Goal: Task Accomplishment & Management: Manage account settings

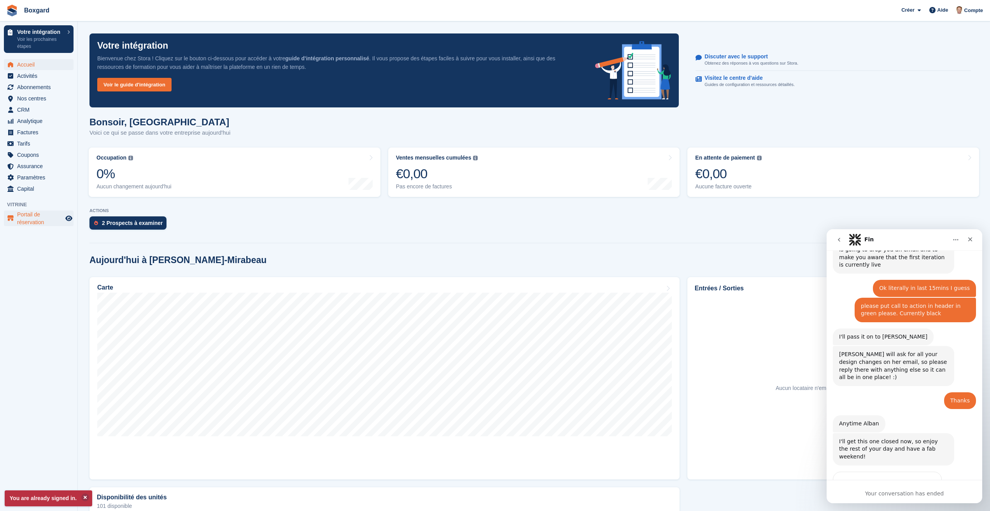
scroll to position [640, 0]
click at [30, 75] on span "Activités" at bounding box center [40, 75] width 47 height 11
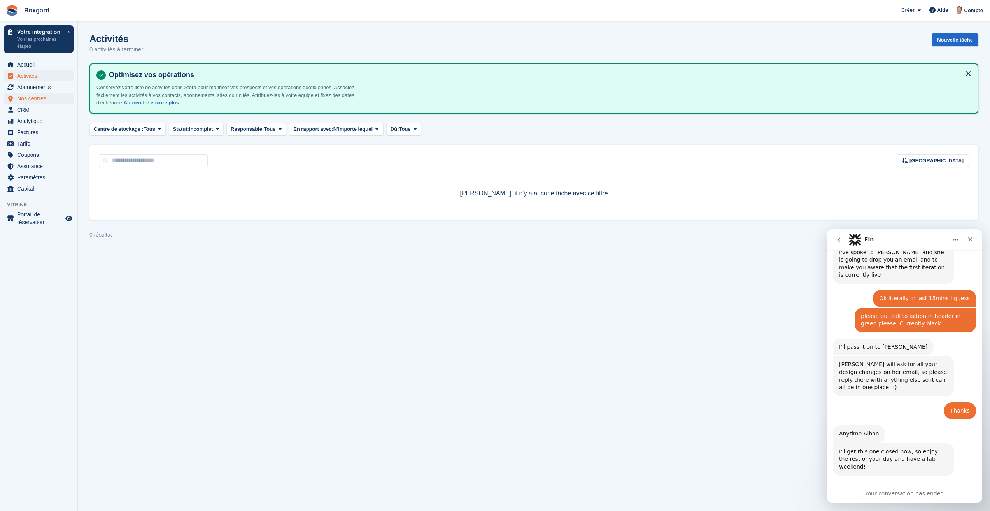
scroll to position [640, 0]
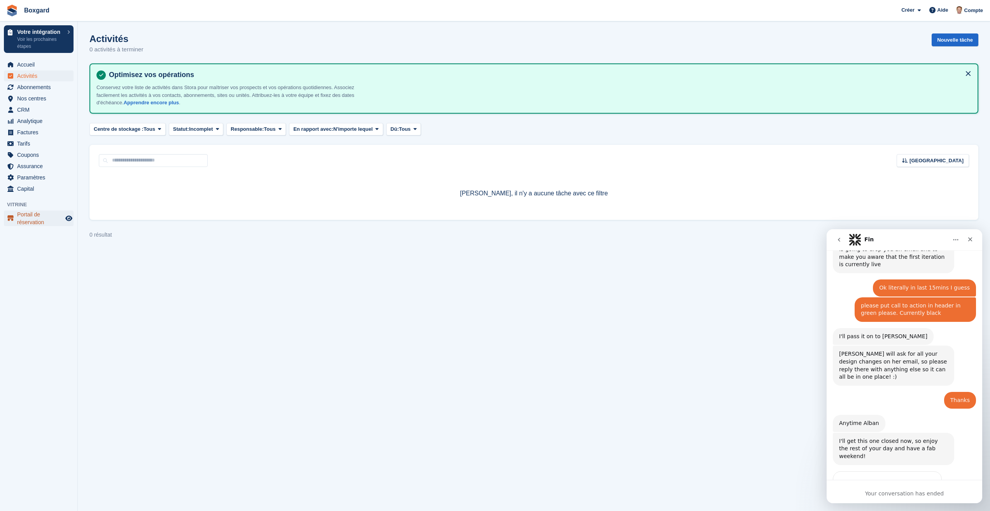
click at [26, 216] on span "Portail de réservation" at bounding box center [40, 218] width 47 height 16
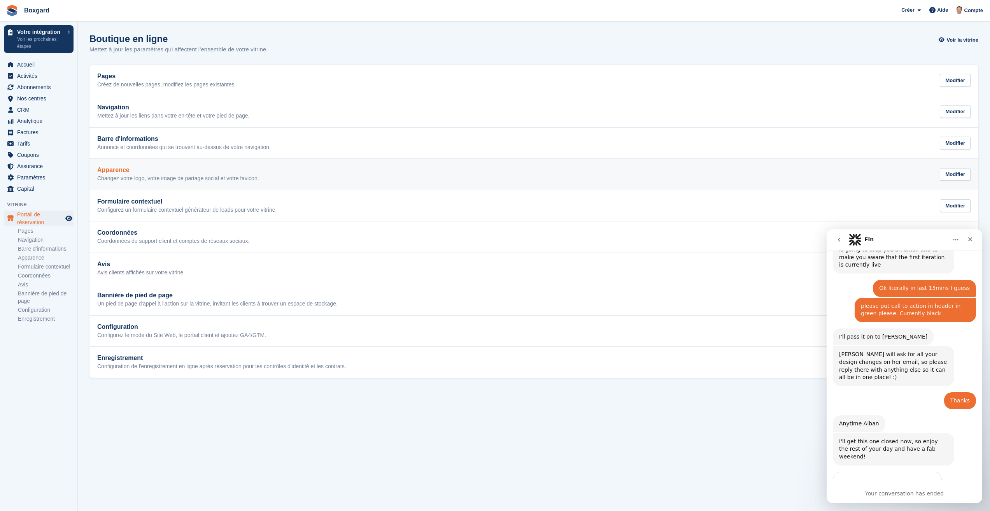
scroll to position [640, 0]
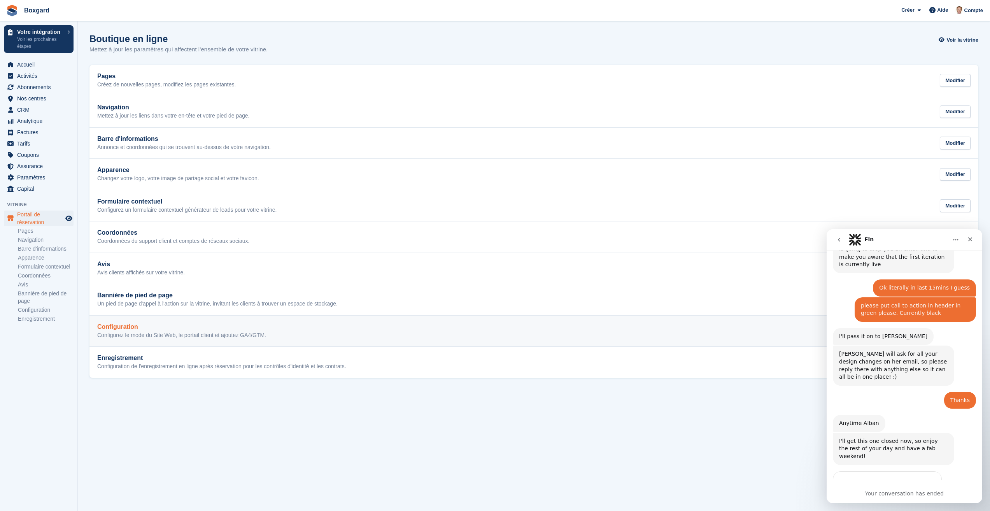
click at [178, 332] on p "Configurez le mode du Site Web, le portail client et ajoutez GA4/GTM." at bounding box center [181, 335] width 169 height 7
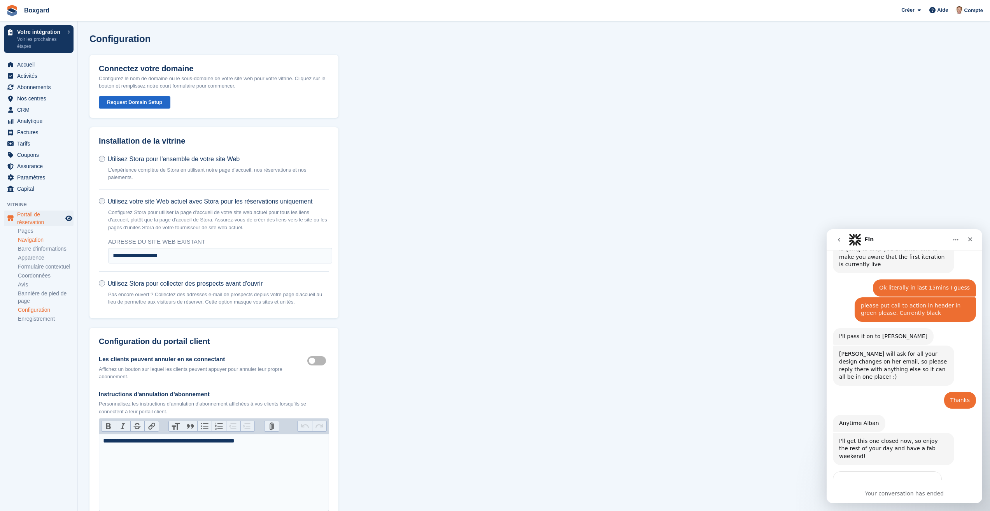
click at [30, 241] on link "Navigation" at bounding box center [46, 239] width 56 height 7
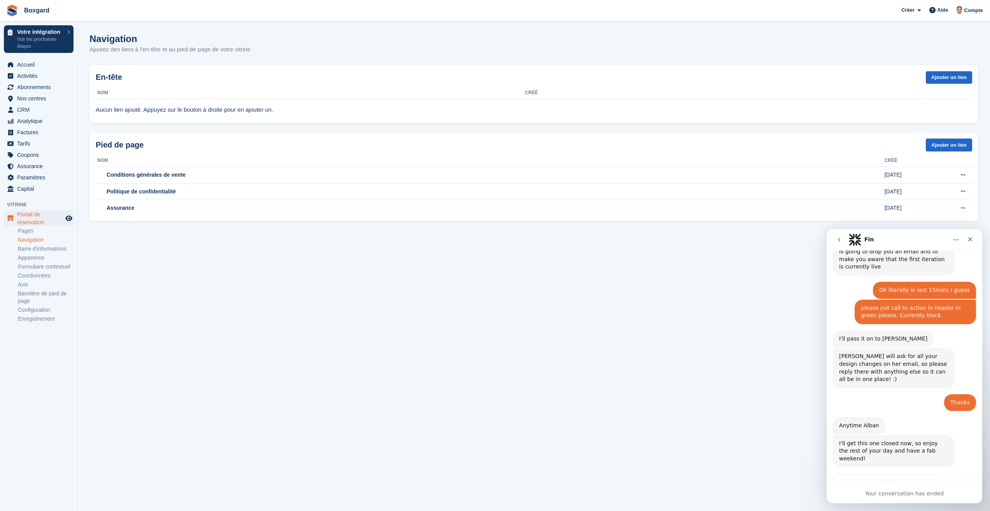
scroll to position [640, 0]
click at [26, 231] on link "Pages" at bounding box center [46, 230] width 56 height 7
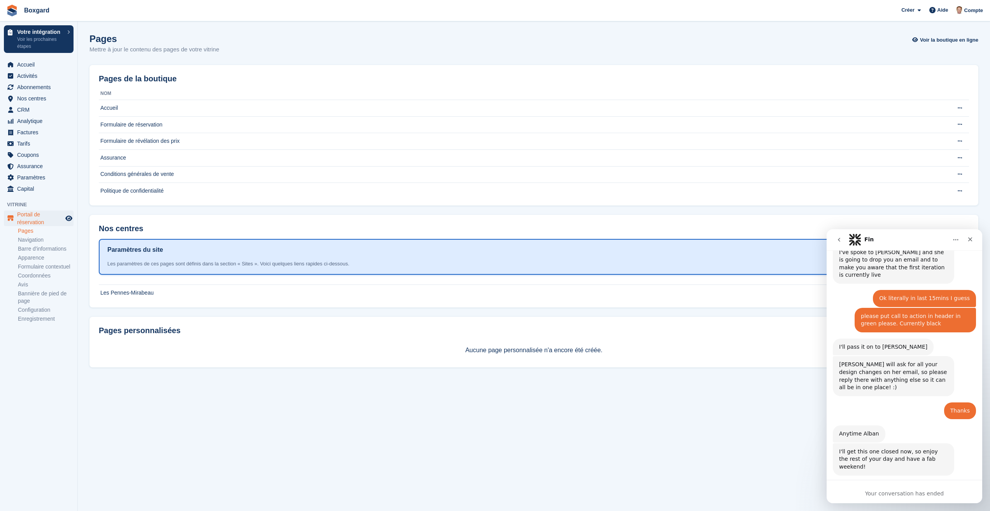
scroll to position [640, 0]
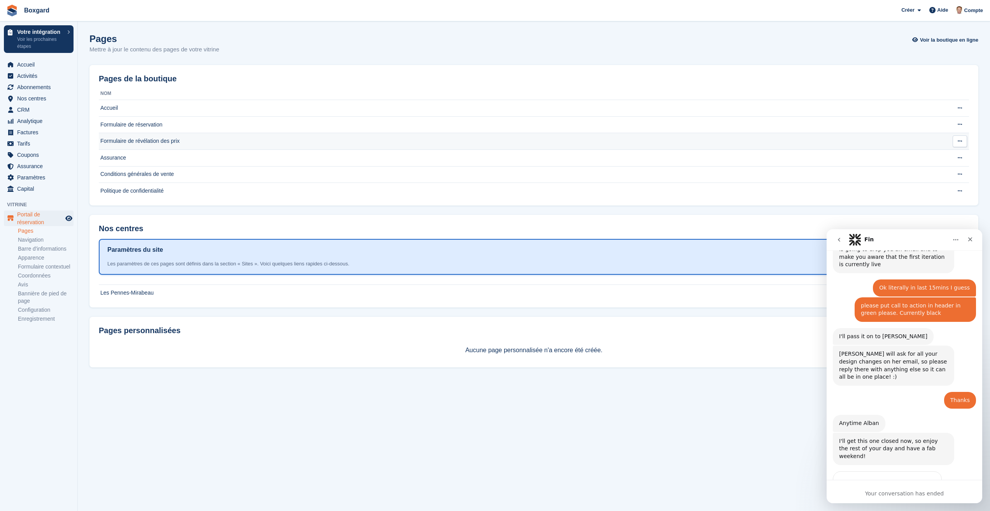
click at [130, 140] on td "Formulaire de révélation des prix" at bounding box center [512, 141] width 827 height 17
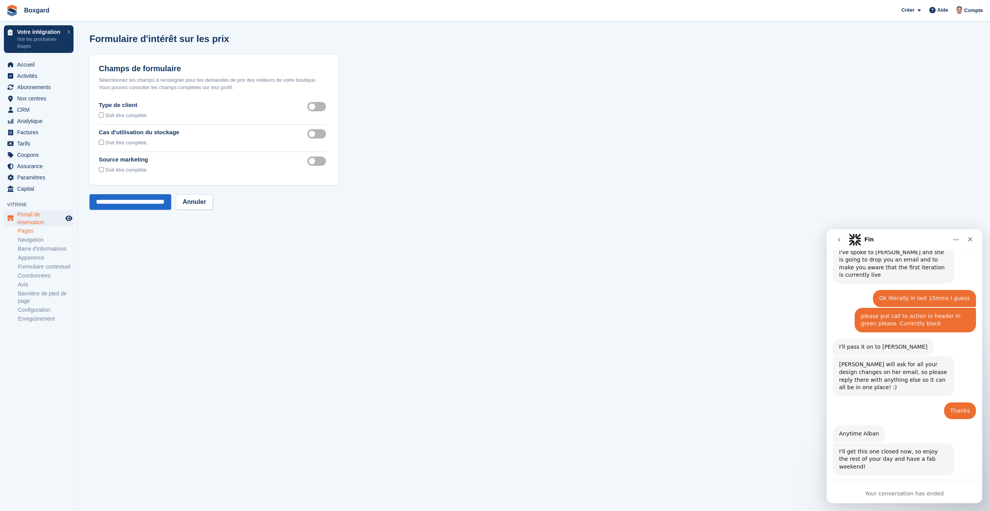
scroll to position [640, 0]
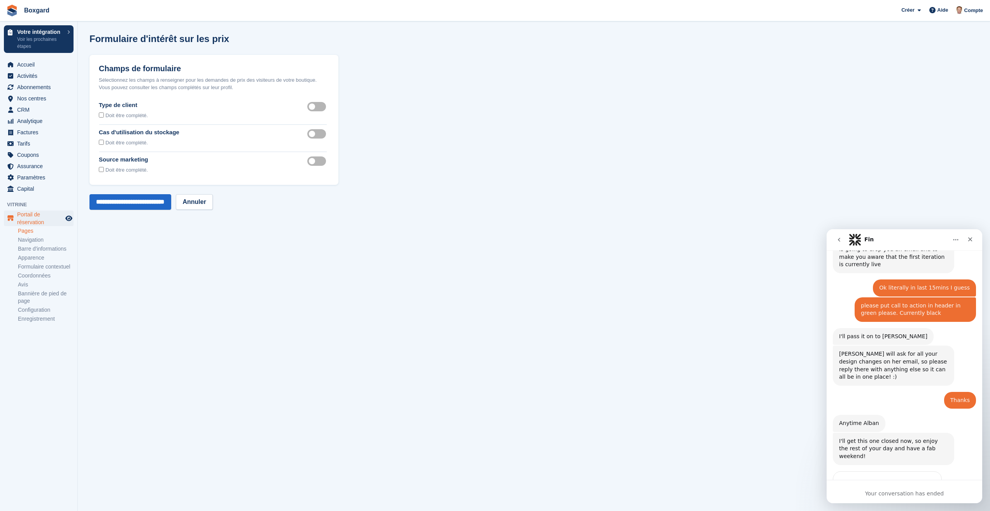
click at [311, 107] on label "Customer type visible" at bounding box center [318, 106] width 22 height 1
click at [156, 205] on input "**********" at bounding box center [130, 202] width 82 height 16
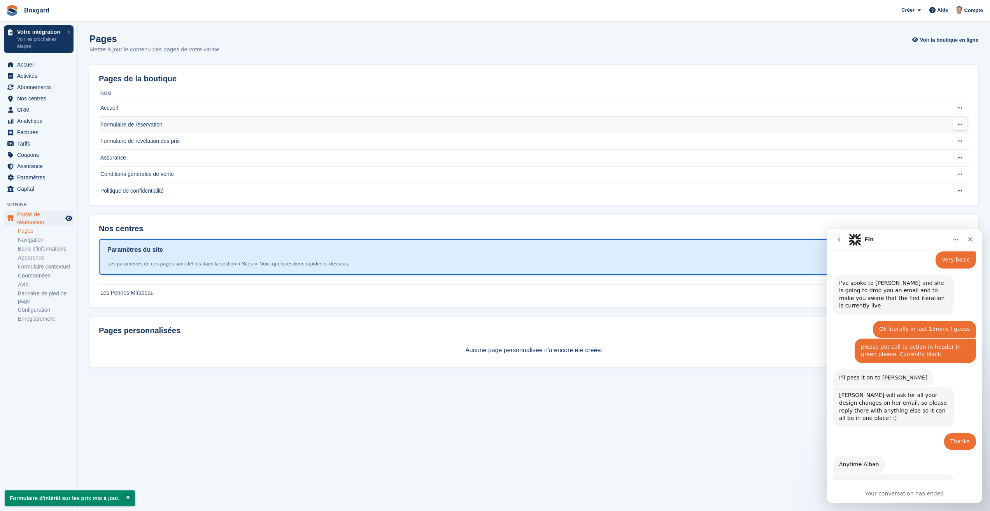
scroll to position [640, 0]
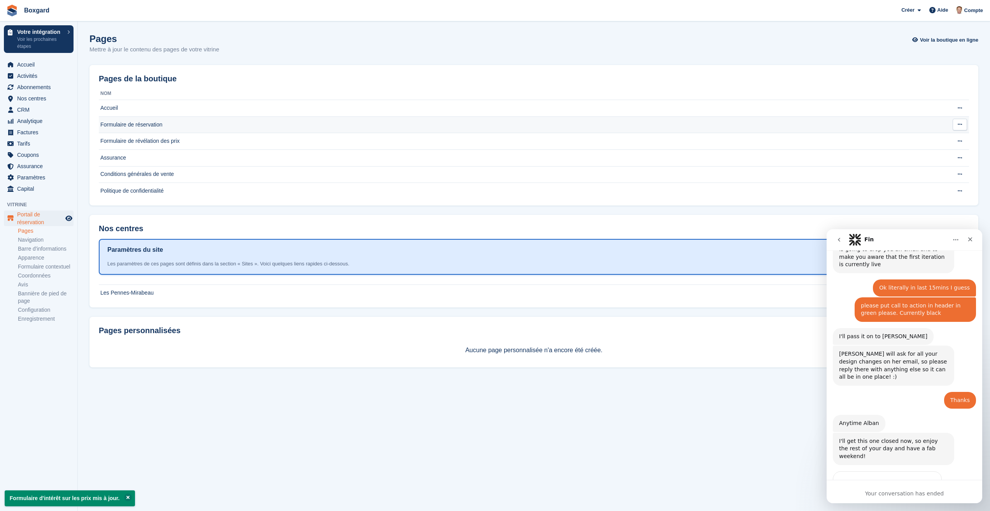
click at [123, 125] on td "Formulaire de réservation" at bounding box center [512, 124] width 827 height 17
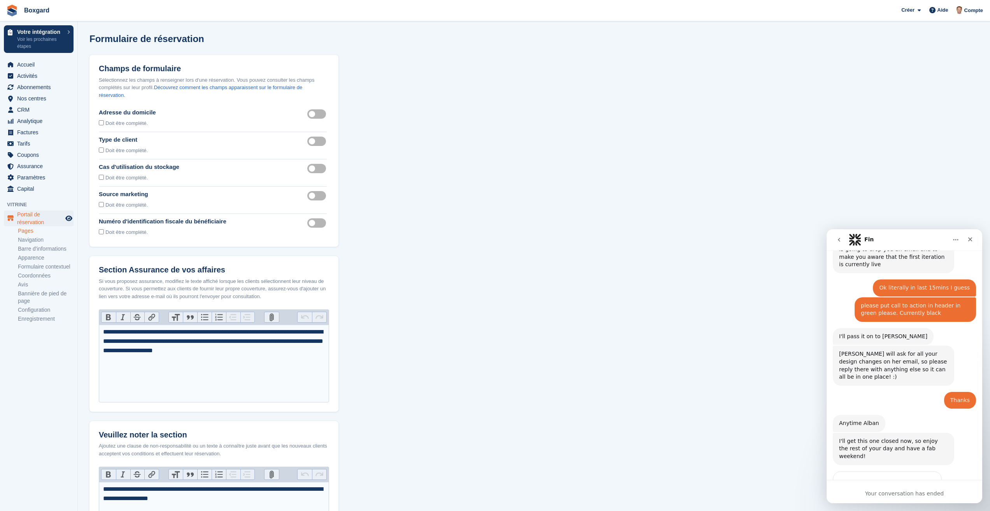
click at [315, 141] on label "Customer type visible" at bounding box center [318, 141] width 22 height 1
click at [393, 140] on section "Formulaire de réservation Champs de formulaire Sélectionnez les champs à rensei…" at bounding box center [534, 325] width 912 height 651
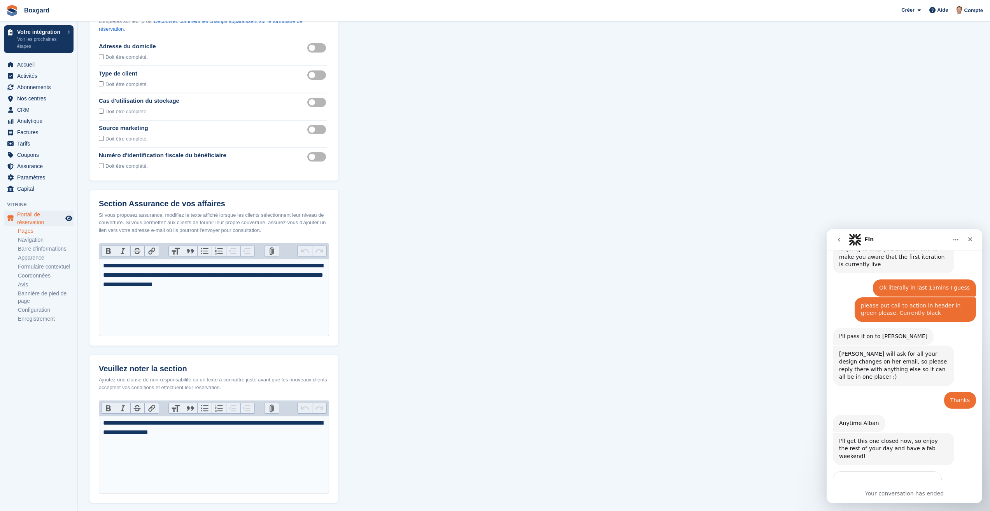
scroll to position [133, 0]
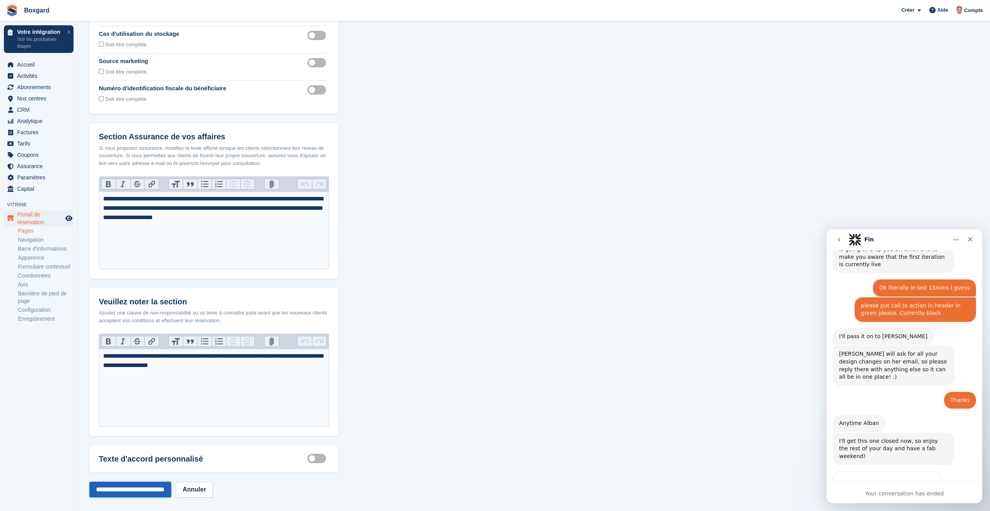
click at [125, 482] on input "**********" at bounding box center [130, 490] width 82 height 16
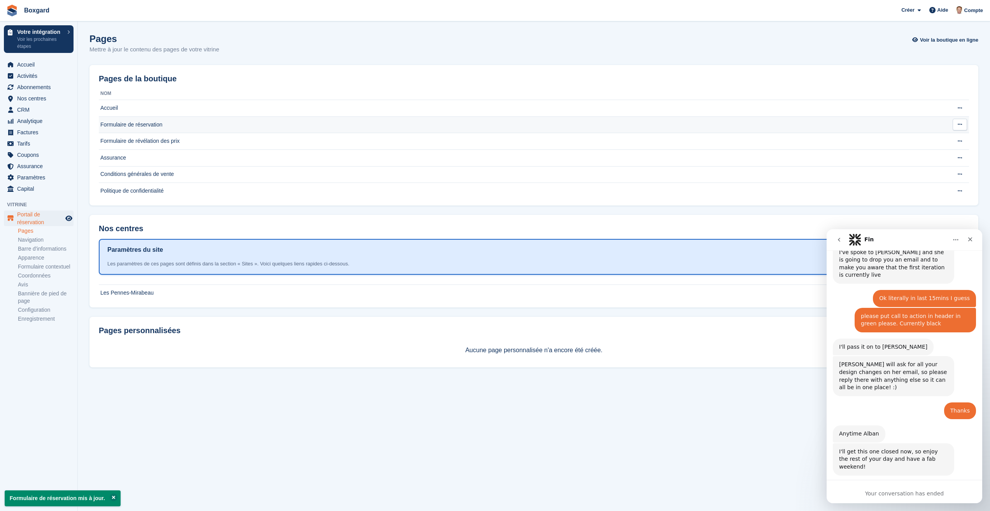
scroll to position [640, 0]
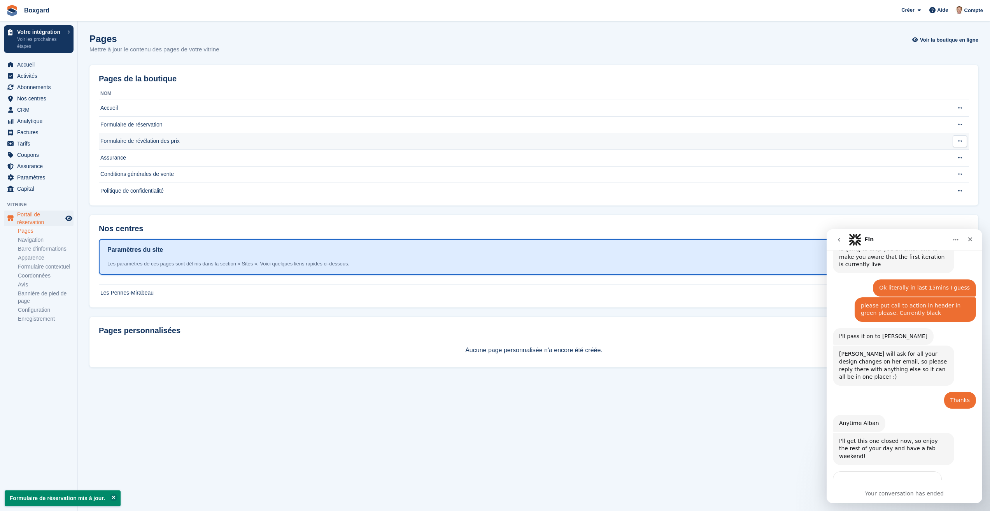
click at [116, 142] on td "Formulaire de révélation des prix" at bounding box center [512, 141] width 827 height 17
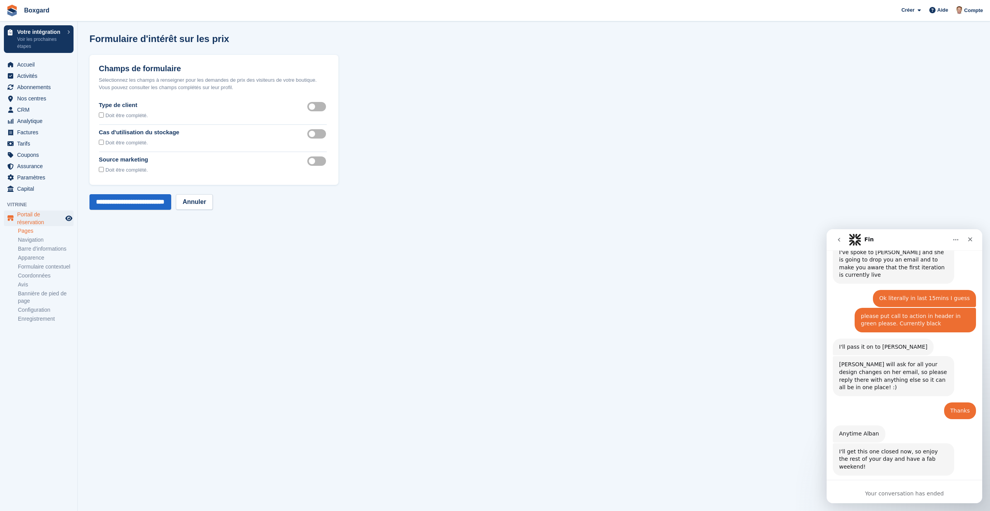
scroll to position [640, 0]
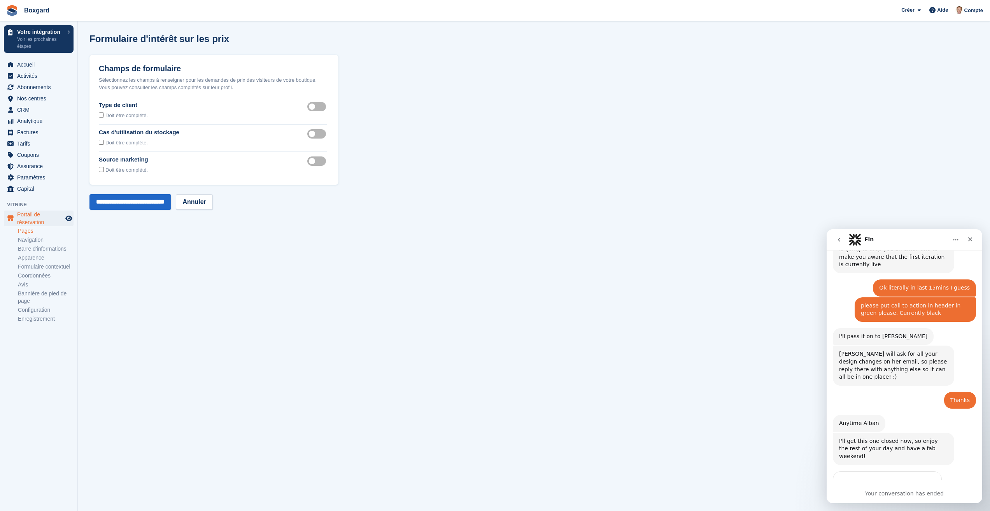
click at [320, 106] on label "Customer type visible" at bounding box center [318, 106] width 22 height 1
click at [124, 202] on input "**********" at bounding box center [130, 202] width 82 height 16
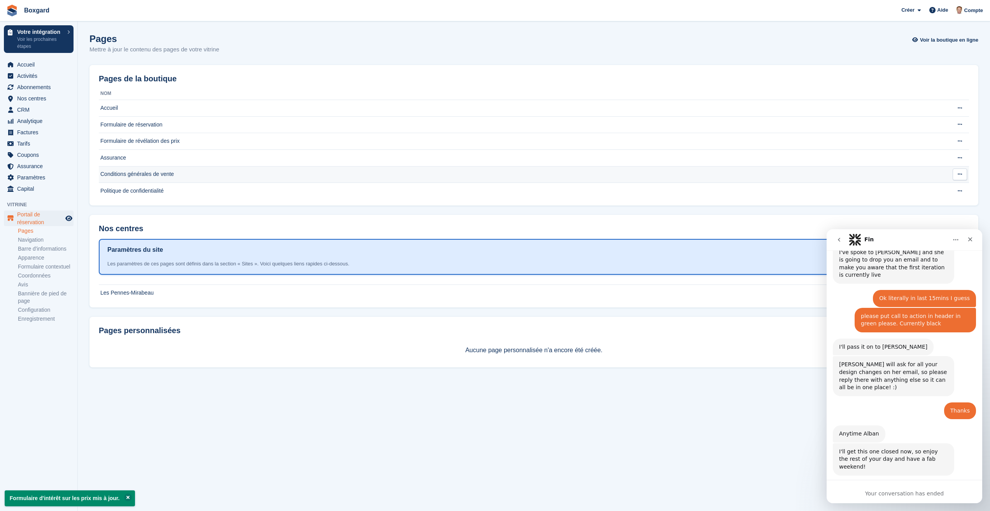
scroll to position [640, 0]
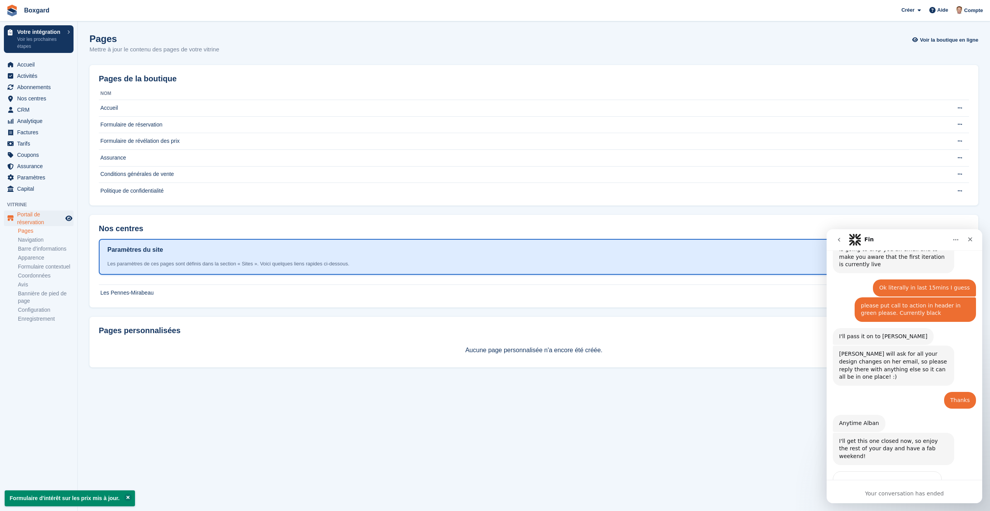
click at [131, 254] on h1 "Paramètres du site" at bounding box center [135, 249] width 56 height 9
click at [135, 245] on h1 "Paramètres du site" at bounding box center [135, 249] width 56 height 9
click at [130, 117] on td "Les Pennes-Mirabeau" at bounding box center [512, 108] width 827 height 17
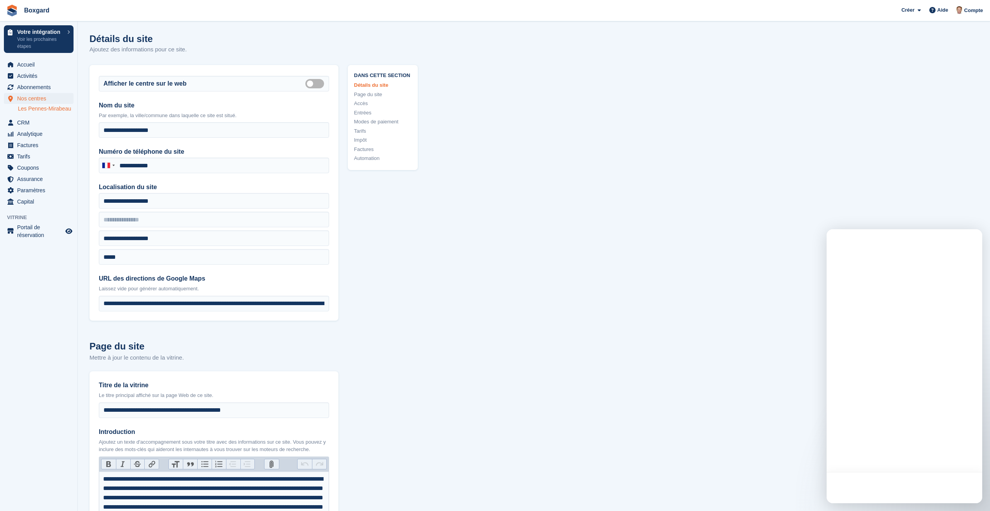
type input "**********"
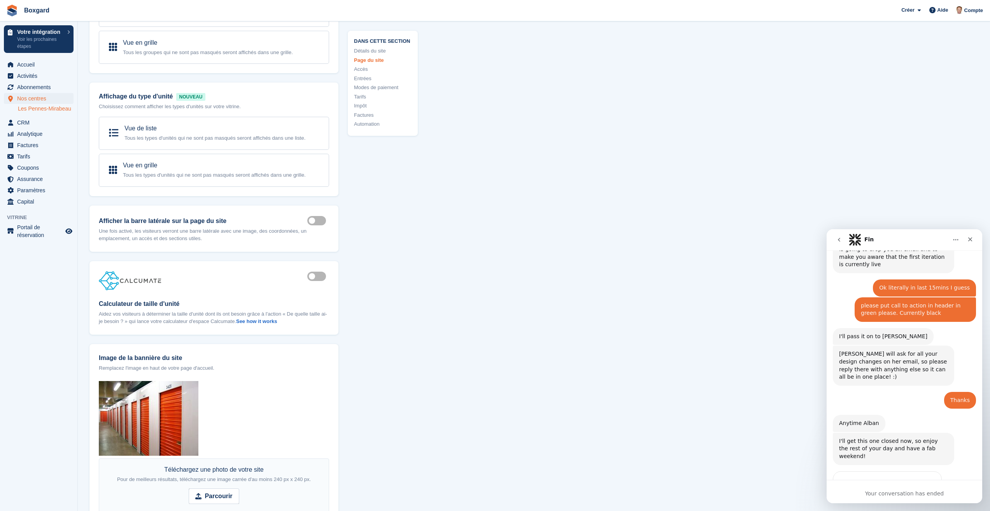
scroll to position [661, 0]
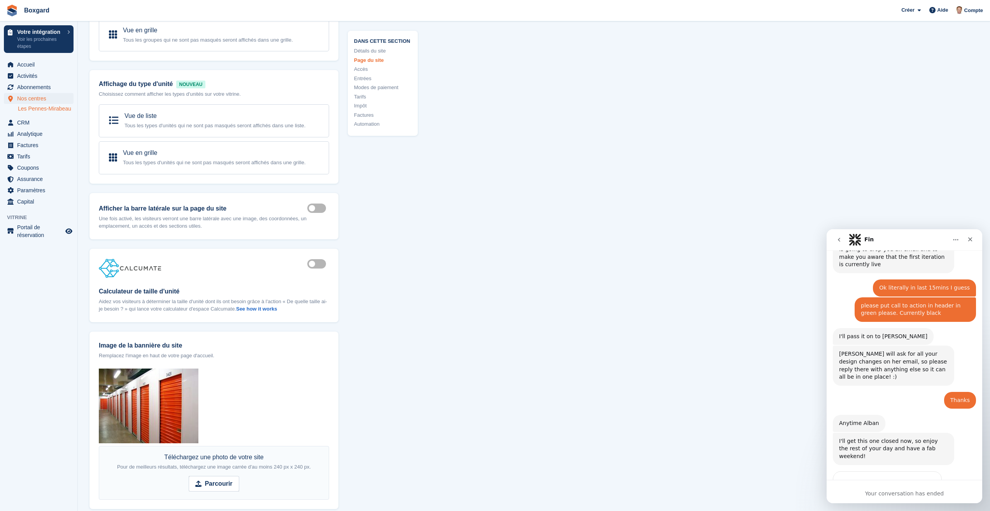
click at [319, 264] on label "Is active" at bounding box center [318, 263] width 22 height 1
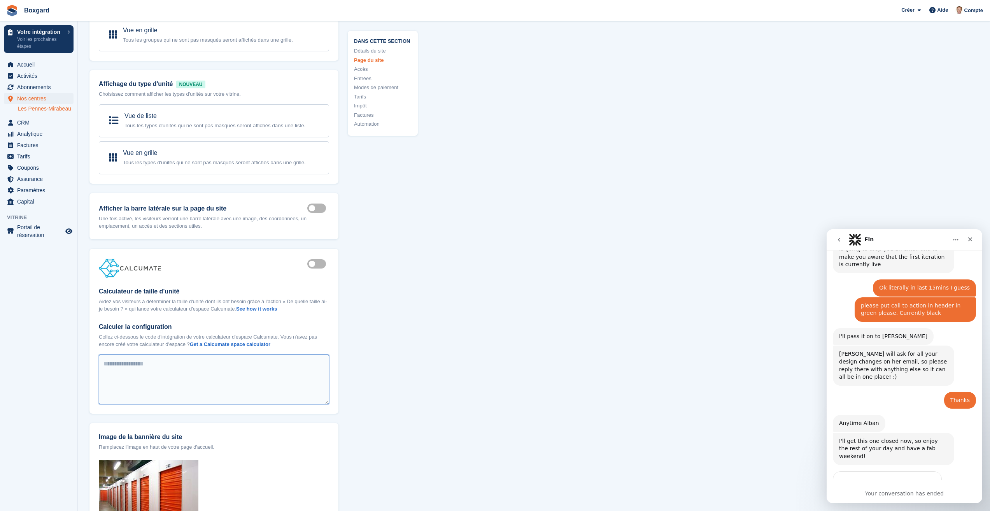
click at [174, 363] on textarea "Calculer la configuration" at bounding box center [214, 379] width 230 height 50
paste textarea "**********"
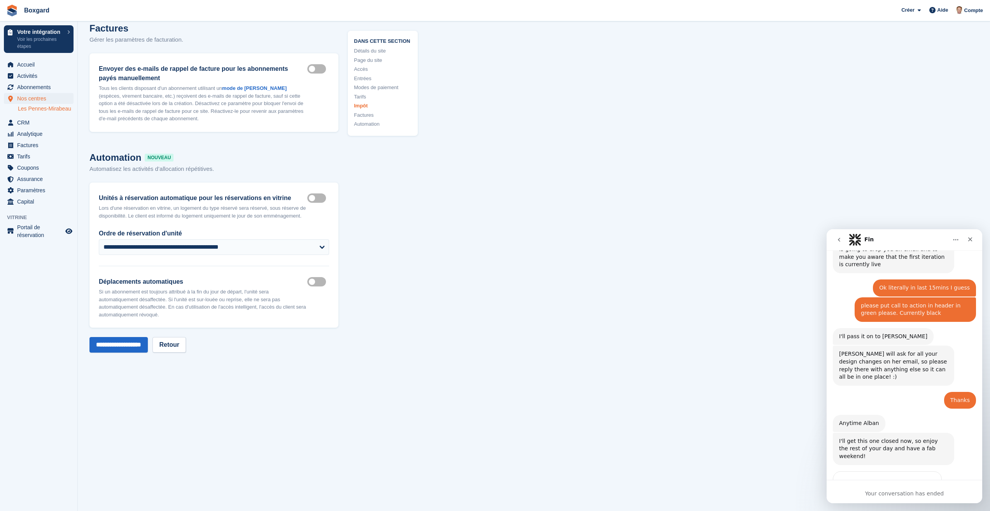
scroll to position [3693, 0]
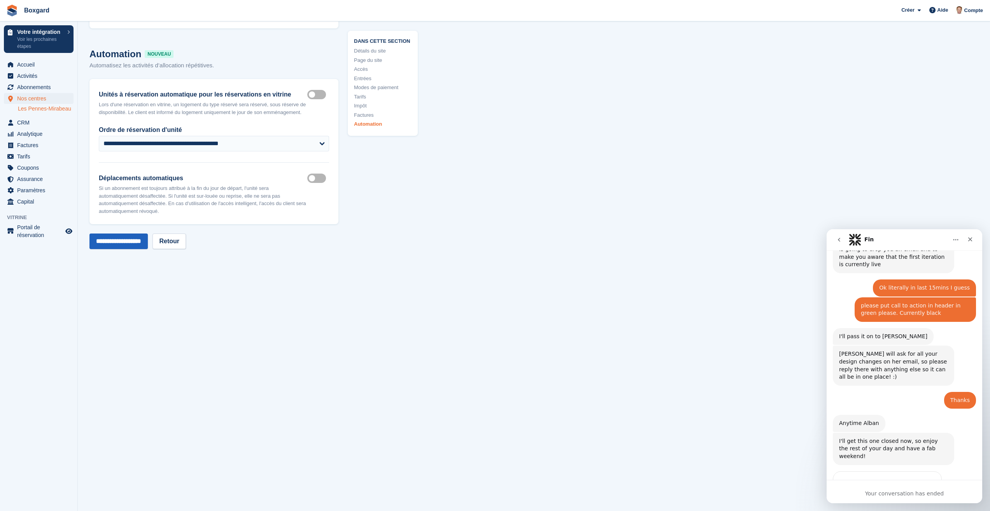
type textarea "**********"
click at [117, 233] on input "**********" at bounding box center [118, 241] width 58 height 16
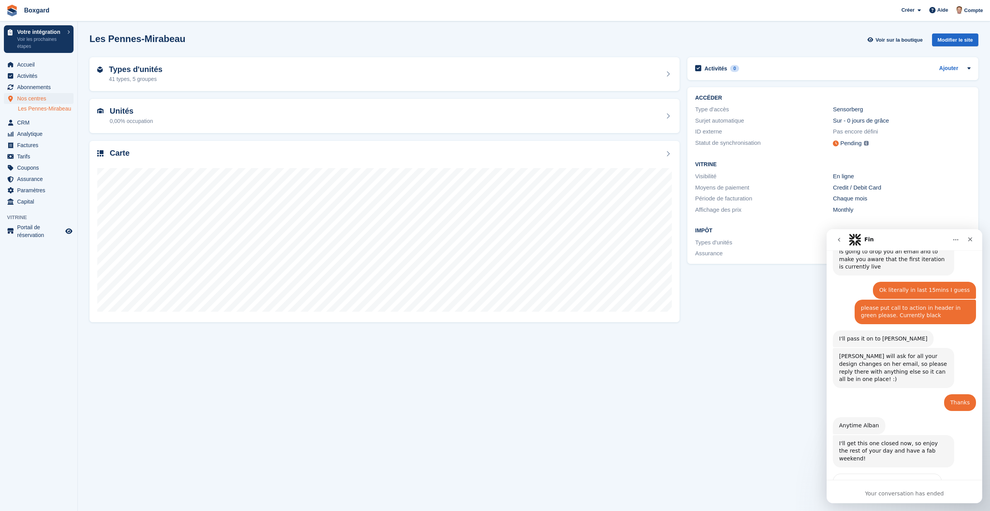
scroll to position [640, 0]
click at [885, 37] on span "Voir sur la boutique" at bounding box center [899, 40] width 47 height 8
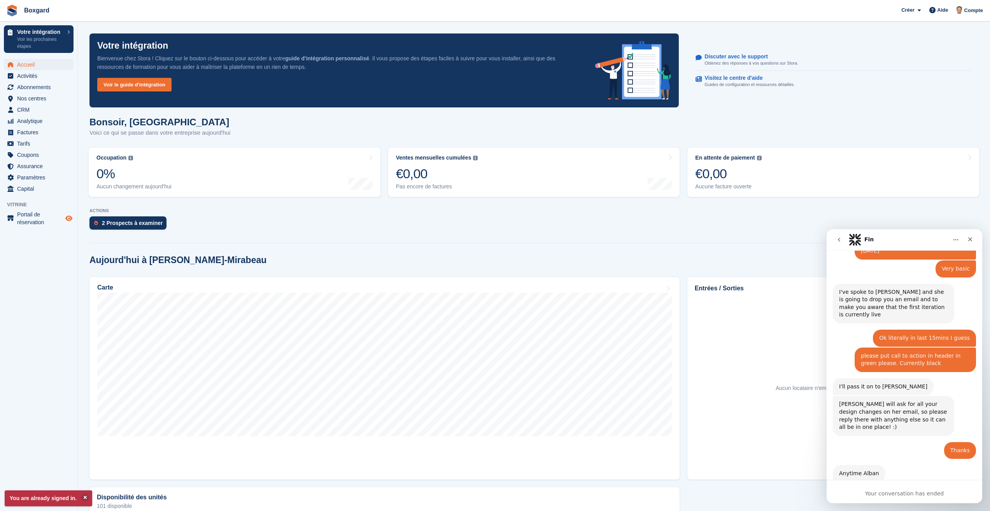
scroll to position [640, 0]
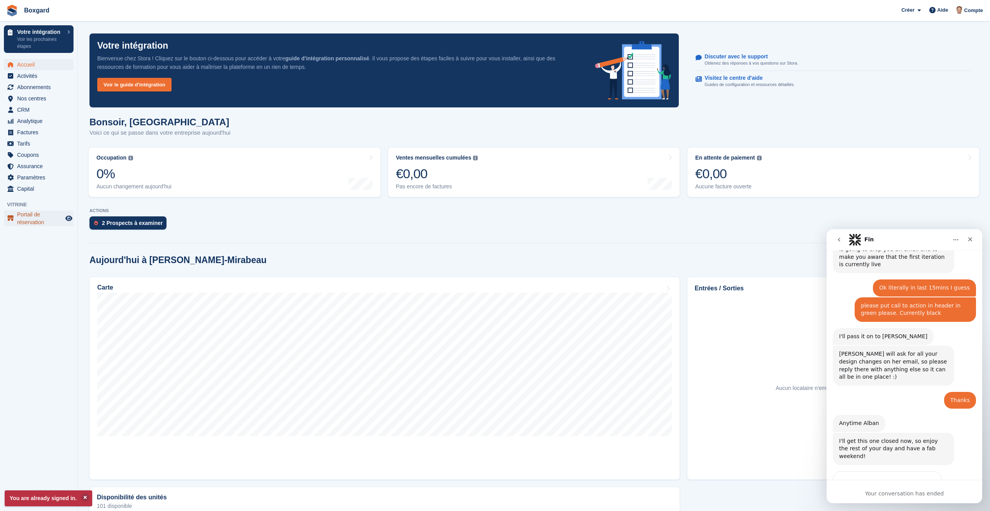
click at [61, 218] on span "Portail de réservation" at bounding box center [40, 218] width 47 height 16
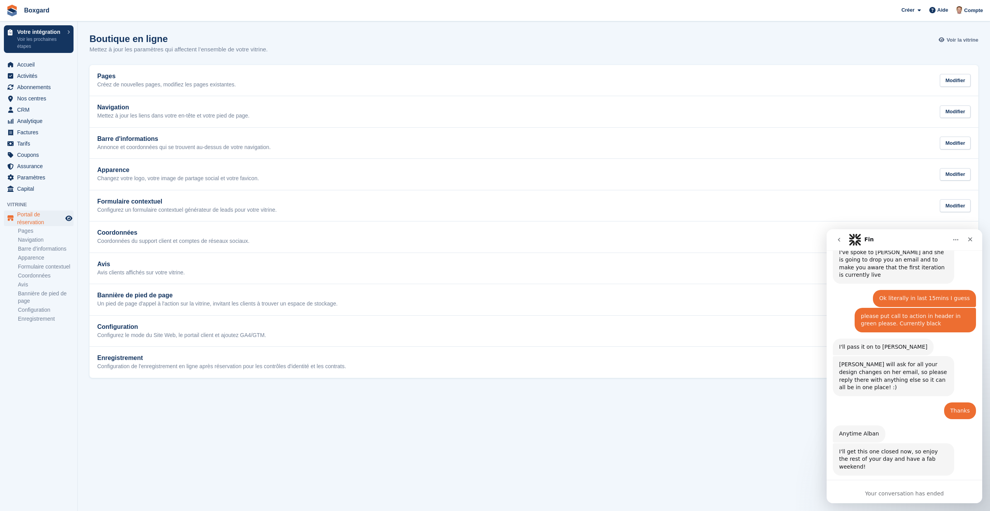
scroll to position [640, 0]
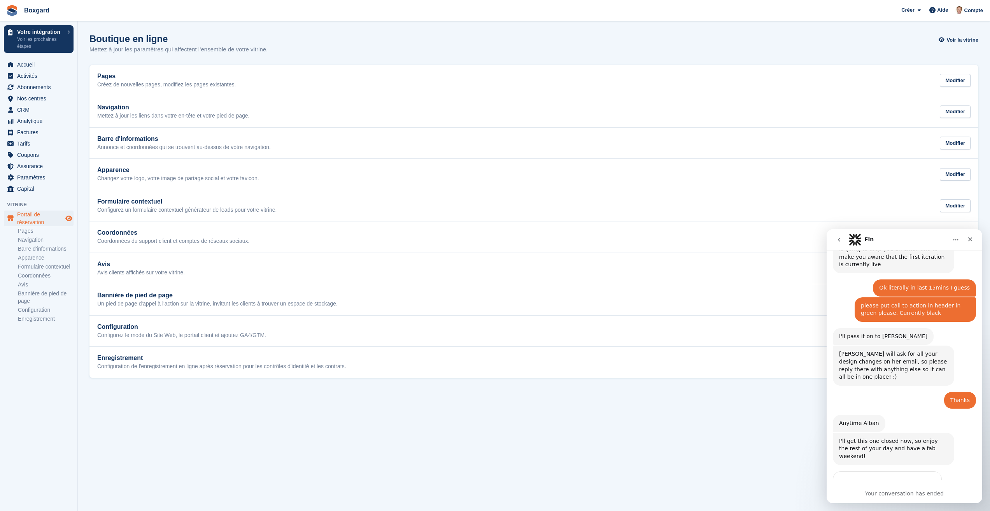
click at [68, 218] on icon "Boutique d'aperçu" at bounding box center [68, 218] width 7 height 6
click at [26, 67] on span "Accueil" at bounding box center [40, 64] width 47 height 11
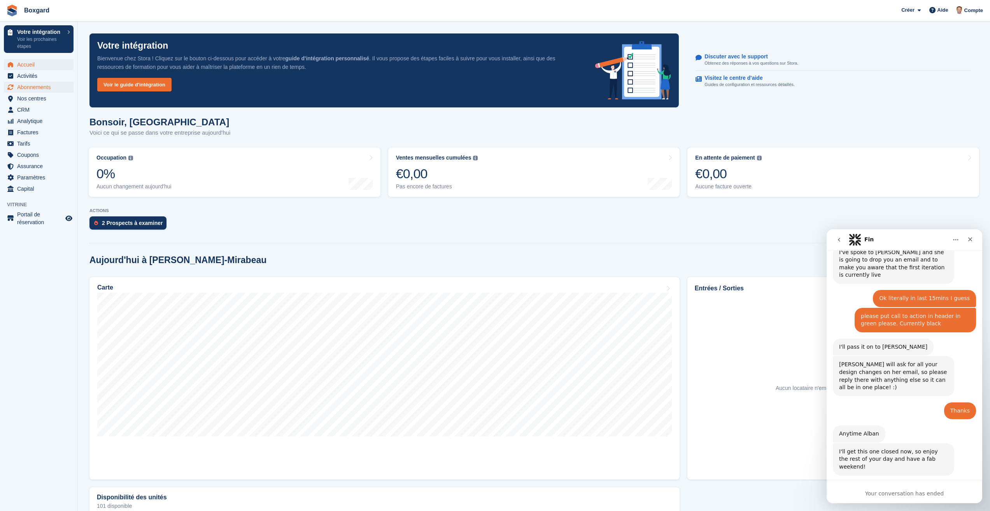
scroll to position [640, 0]
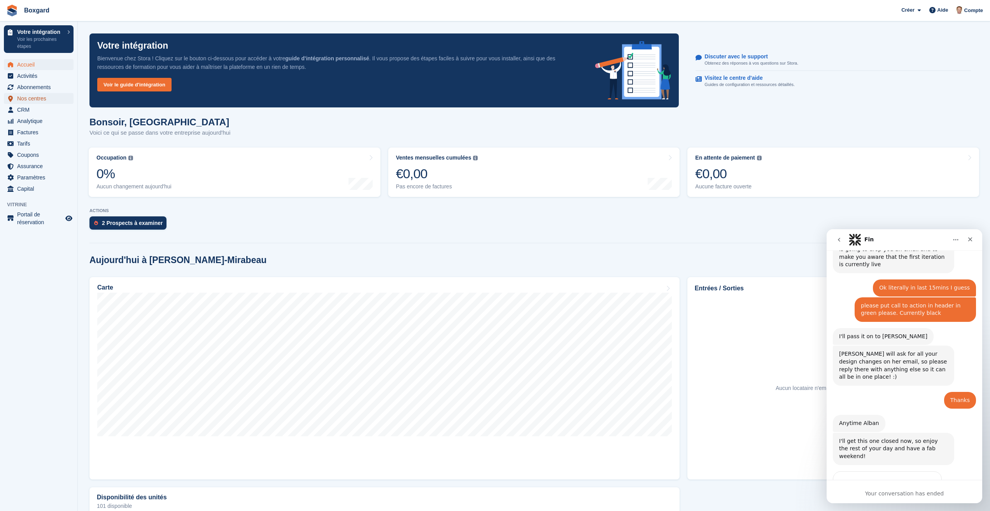
click at [30, 100] on span "Nos centres" at bounding box center [40, 98] width 47 height 11
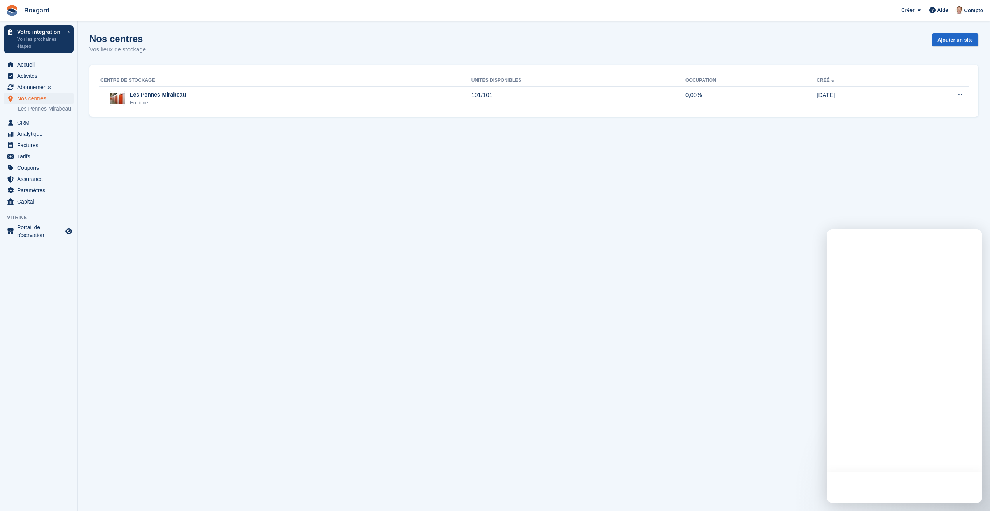
click at [35, 106] on link "Les Pennes-Mirabeau" at bounding box center [46, 108] width 56 height 7
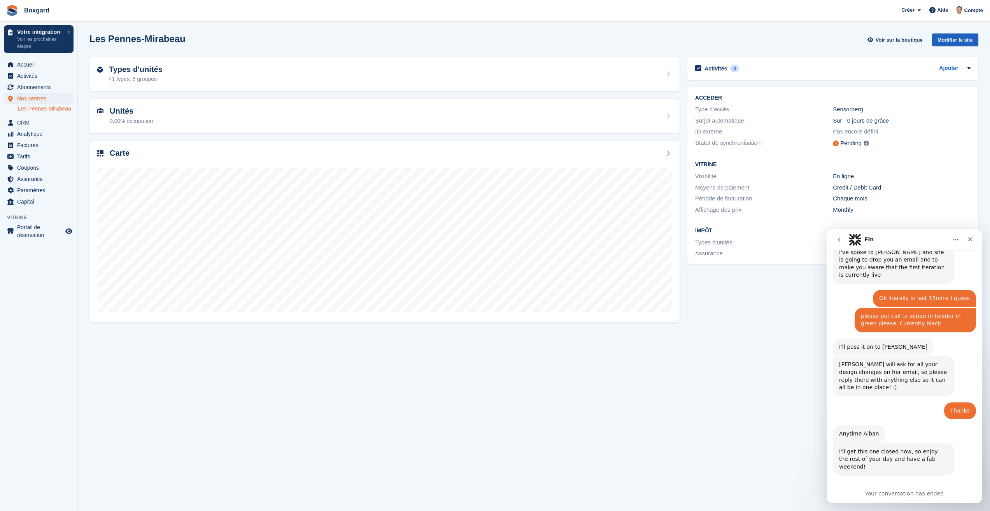
scroll to position [640, 0]
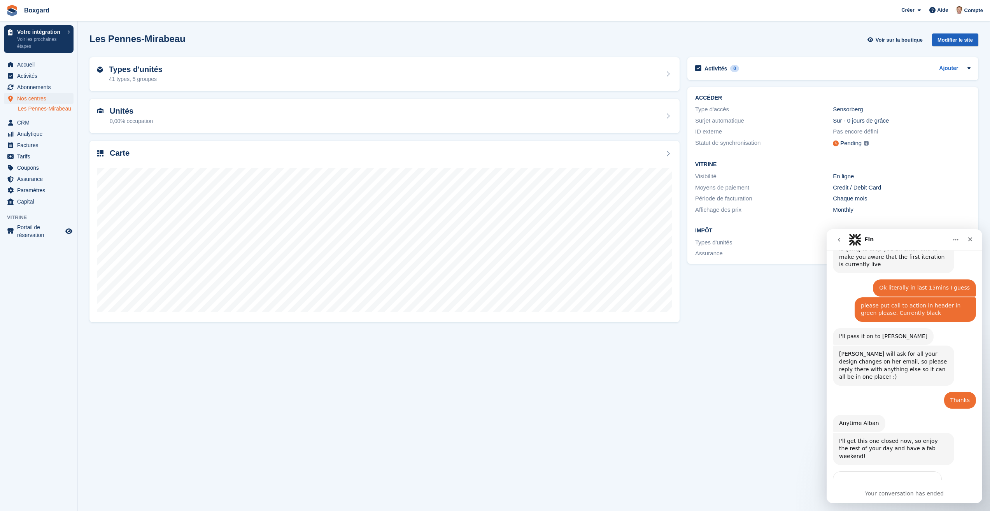
click at [951, 35] on div "Modifier le site" at bounding box center [955, 39] width 46 height 13
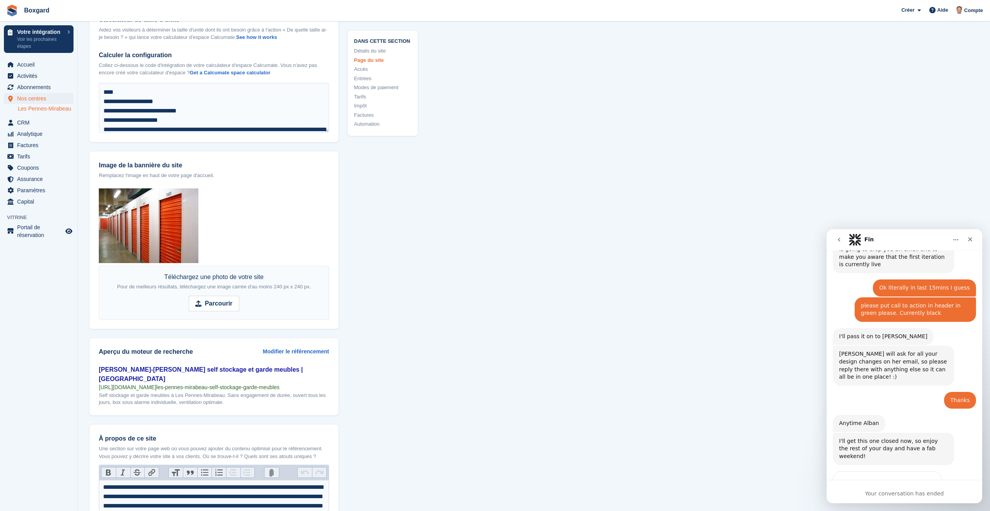
scroll to position [817, 0]
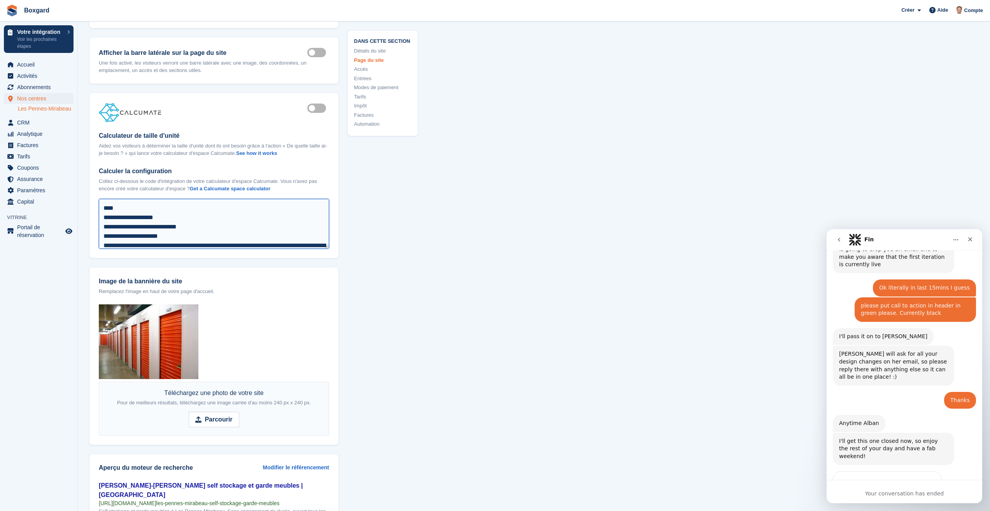
click at [128, 214] on textarea "**********" at bounding box center [214, 224] width 230 height 50
paste textarea "**********"
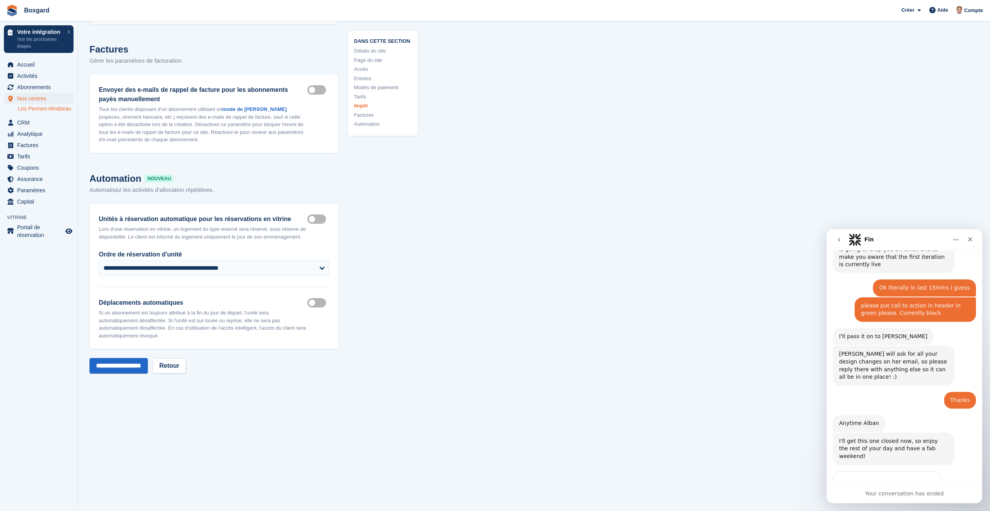
scroll to position [3693, 0]
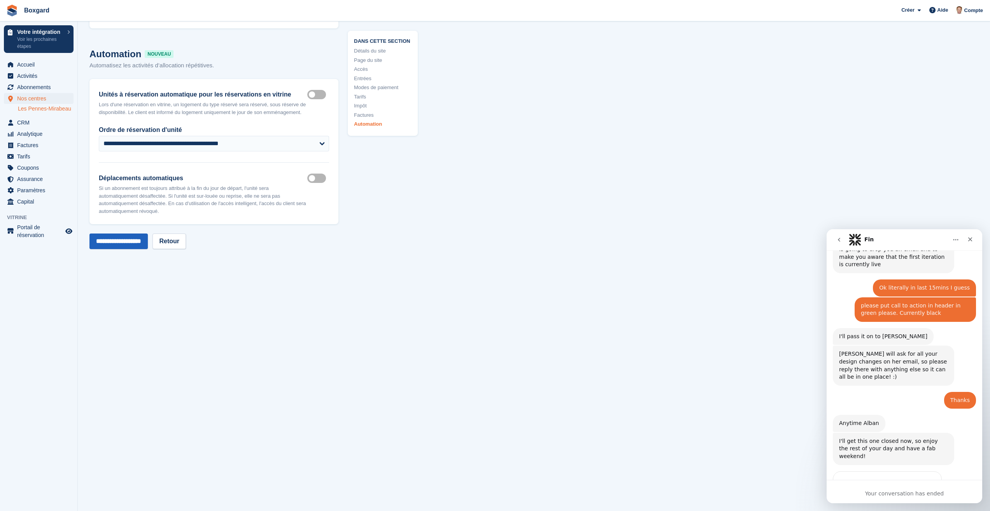
type textarea "**********"
click at [119, 233] on input "**********" at bounding box center [118, 241] width 58 height 16
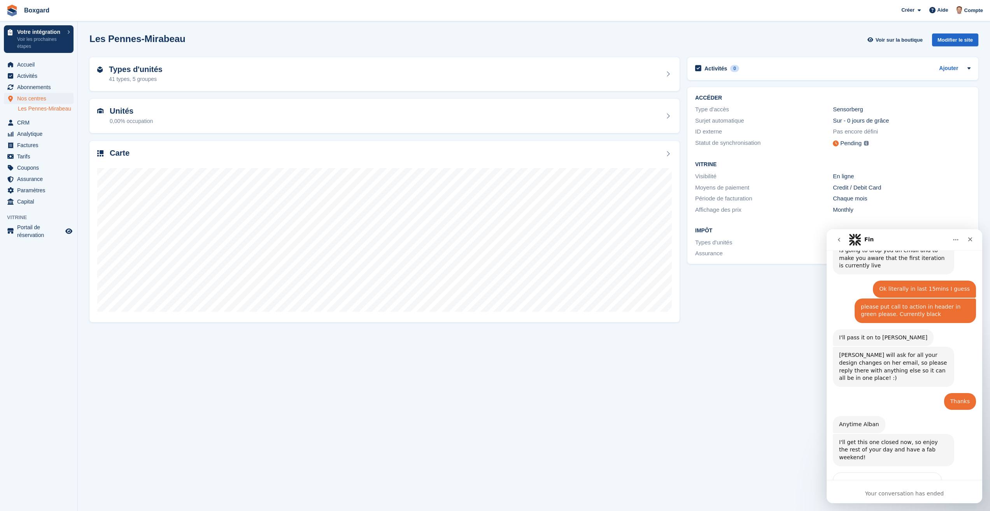
scroll to position [640, 0]
click at [70, 232] on icon "Boutique d'aperçu" at bounding box center [68, 231] width 7 height 6
click at [68, 231] on icon "Boutique d'aperçu" at bounding box center [68, 231] width 7 height 6
